Goal: Task Accomplishment & Management: Manage account settings

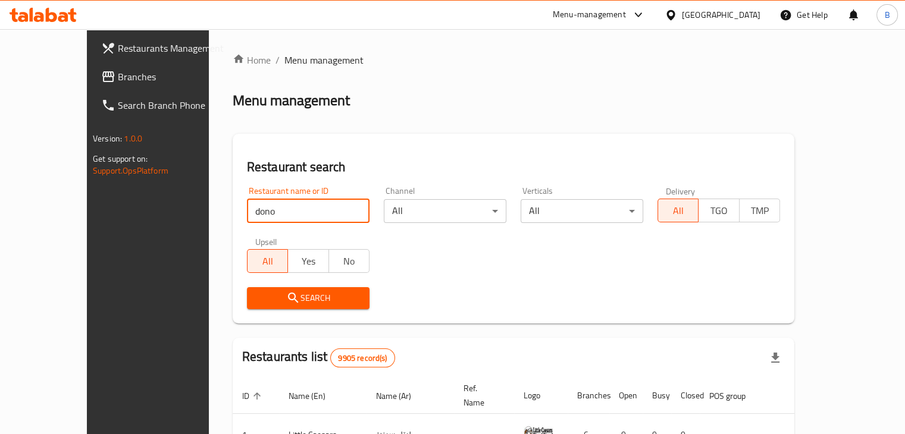
type input "dono"
click button "Search" at bounding box center [308, 298] width 123 height 22
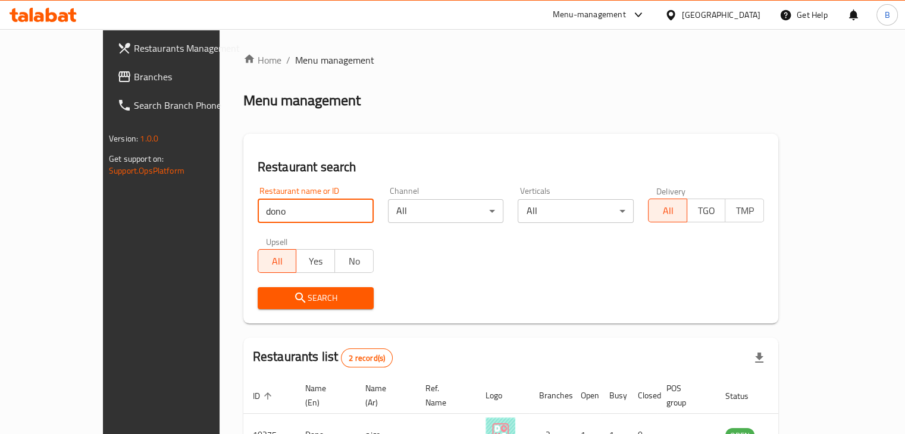
scroll to position [114, 0]
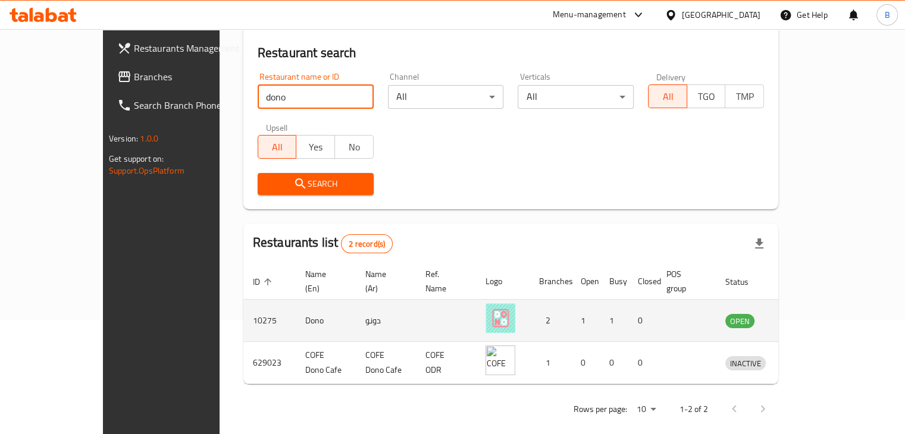
click at [811, 313] on link "enhanced table" at bounding box center [800, 320] width 22 height 14
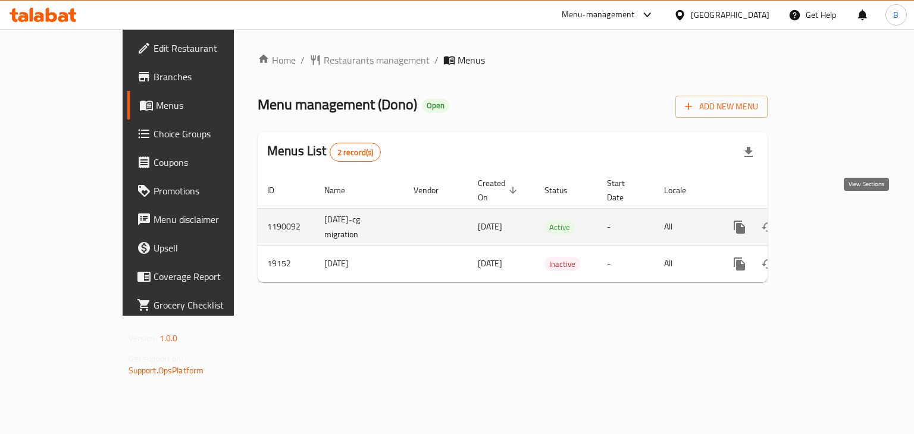
click at [832, 220] on icon "enhanced table" at bounding box center [825, 227] width 14 height 14
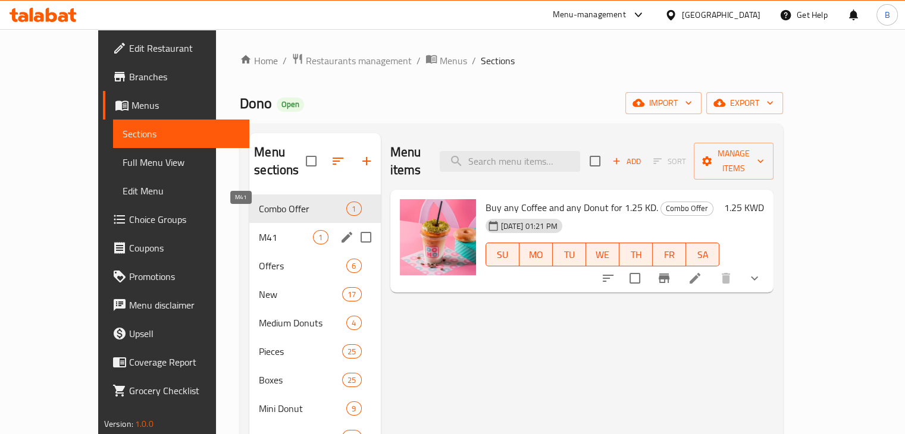
click at [259, 230] on span "M41" at bounding box center [286, 237] width 54 height 14
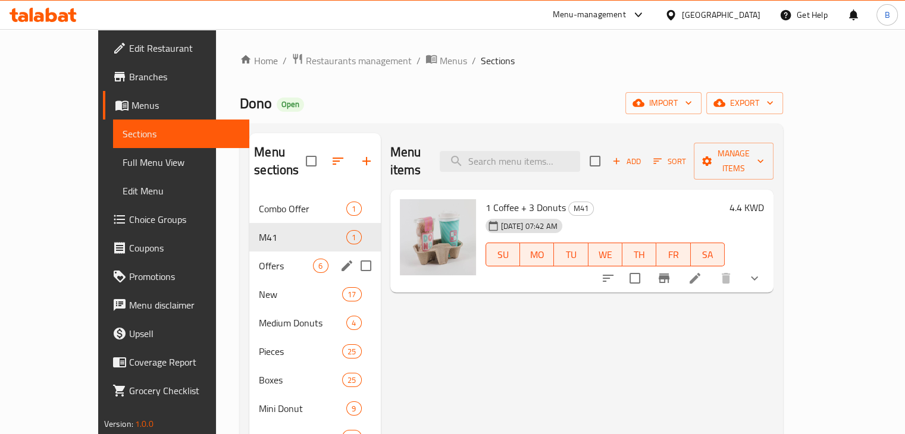
click at [259, 259] on span "Offers" at bounding box center [286, 266] width 54 height 14
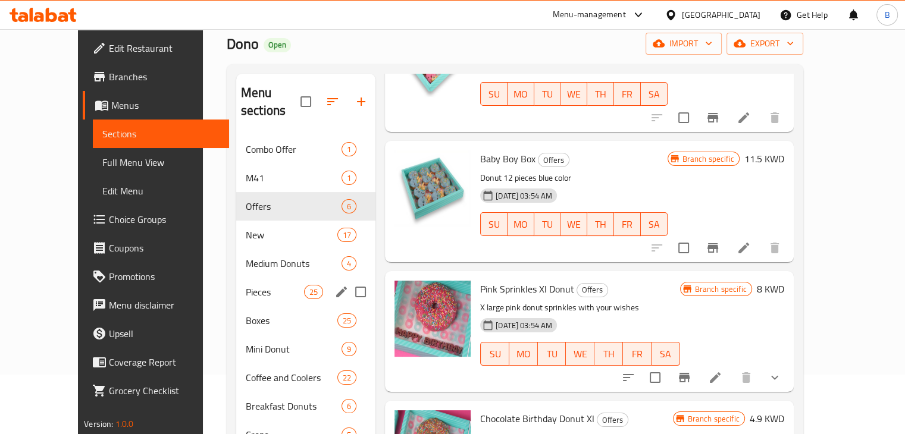
scroll to position [119, 0]
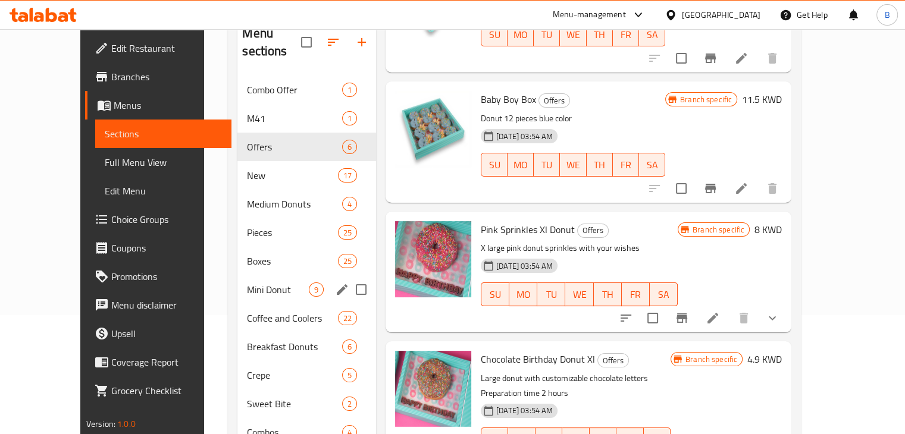
click at [237, 279] on div "Mini Donut 9" at bounding box center [306, 289] width 139 height 29
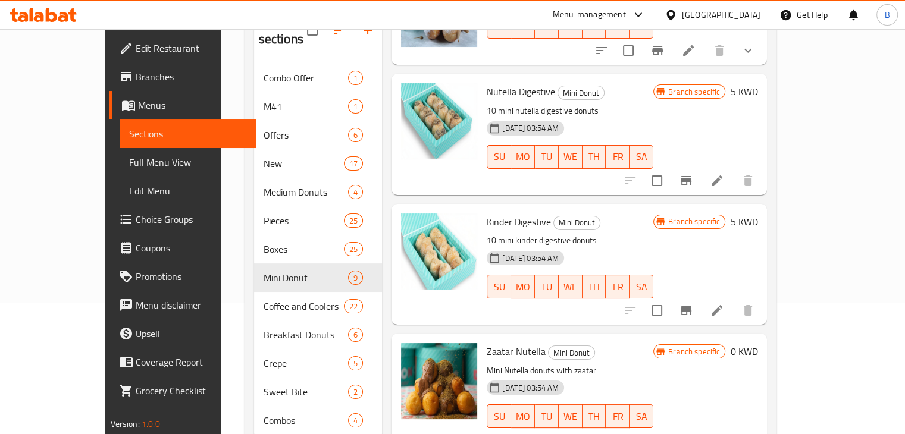
scroll to position [167, 0]
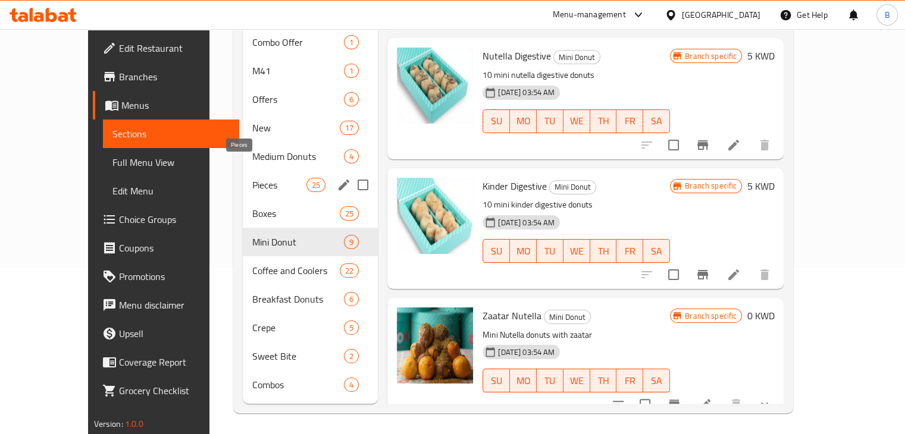
click at [252, 178] on span "Pieces" at bounding box center [279, 185] width 54 height 14
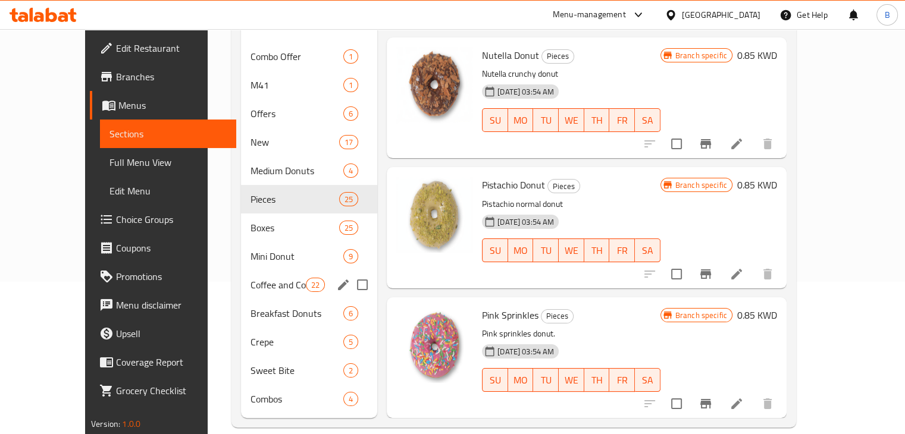
scroll to position [167, 0]
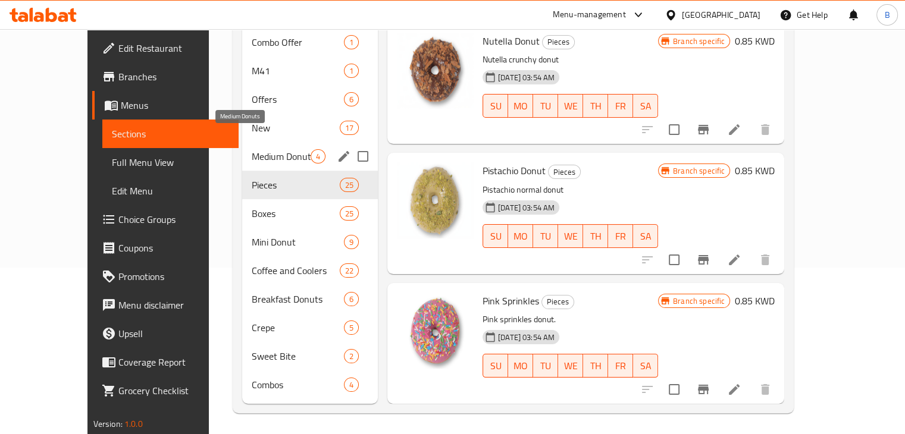
click at [252, 149] on span "Medium Donuts" at bounding box center [281, 156] width 59 height 14
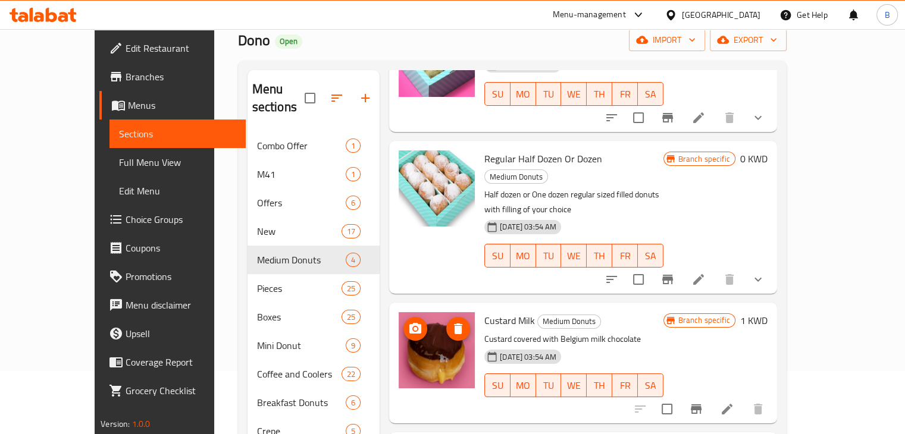
scroll to position [167, 0]
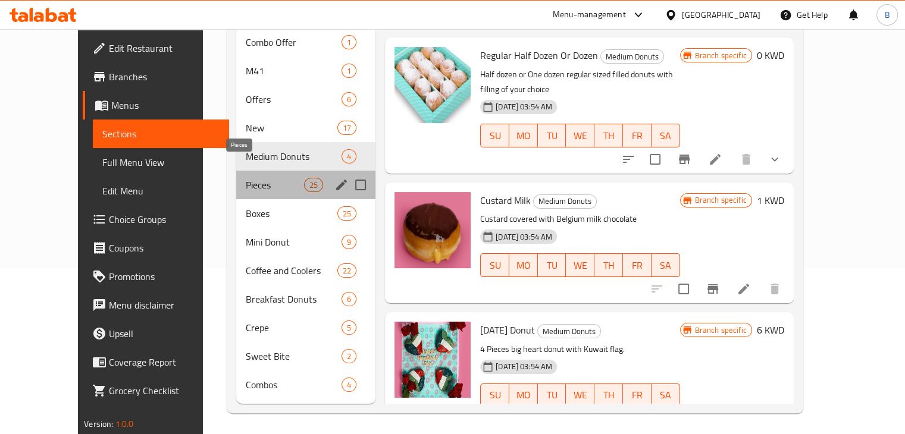
click at [246, 178] on span "Pieces" at bounding box center [275, 185] width 58 height 14
